Goal: Information Seeking & Learning: Learn about a topic

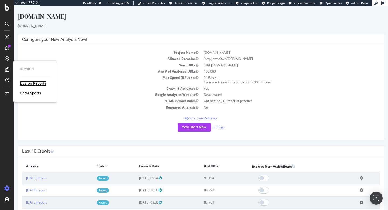
click at [35, 84] on div "CustomReports" at bounding box center [33, 83] width 26 height 5
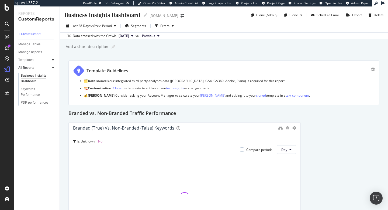
click at [54, 60] on div at bounding box center [52, 59] width 5 height 5
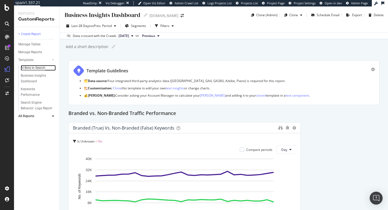
click at [38, 69] on div "AI Bots in Search" at bounding box center [33, 68] width 25 height 6
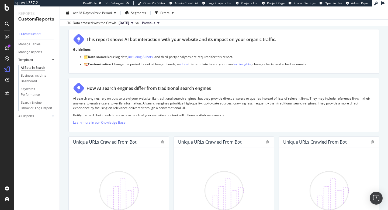
scroll to position [32, 0]
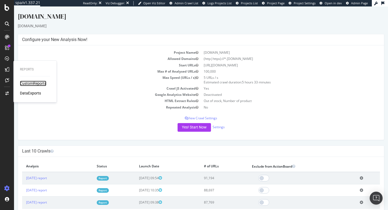
click at [32, 82] on div "CustomReports" at bounding box center [33, 83] width 26 height 5
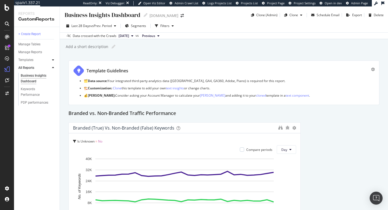
click at [52, 59] on icon at bounding box center [53, 59] width 2 height 3
click at [32, 68] on div "AI Bots in Search" at bounding box center [33, 68] width 25 height 6
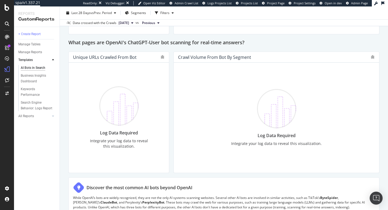
scroll to position [596, 0]
